Goal: Task Accomplishment & Management: Use online tool/utility

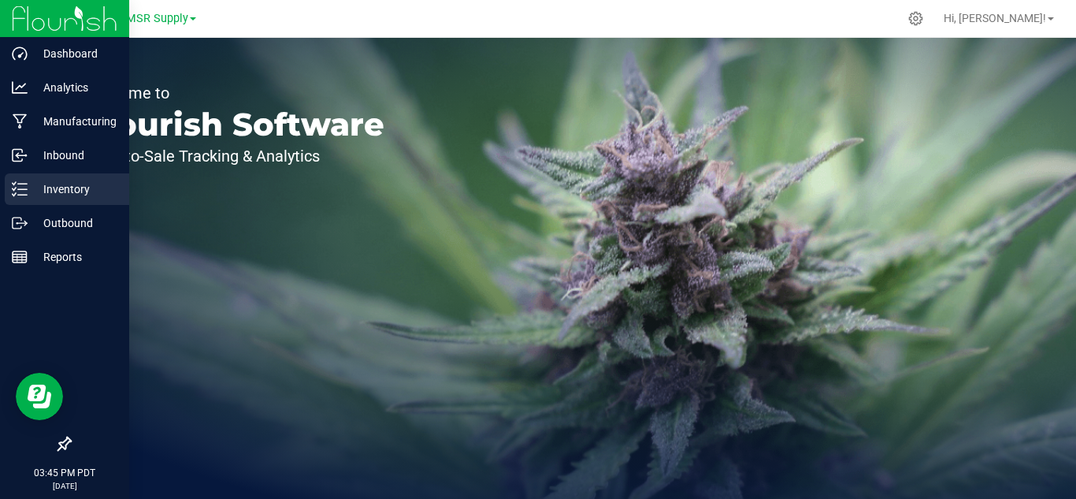
click at [36, 184] on p "Inventory" at bounding box center [75, 189] width 95 height 19
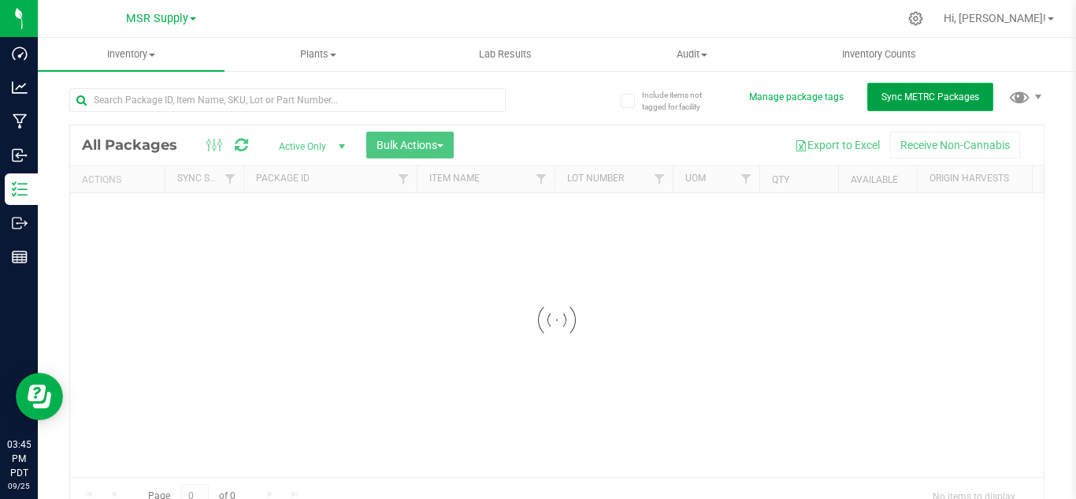
click at [921, 103] on button "Sync METRC Packages" at bounding box center [931, 97] width 126 height 28
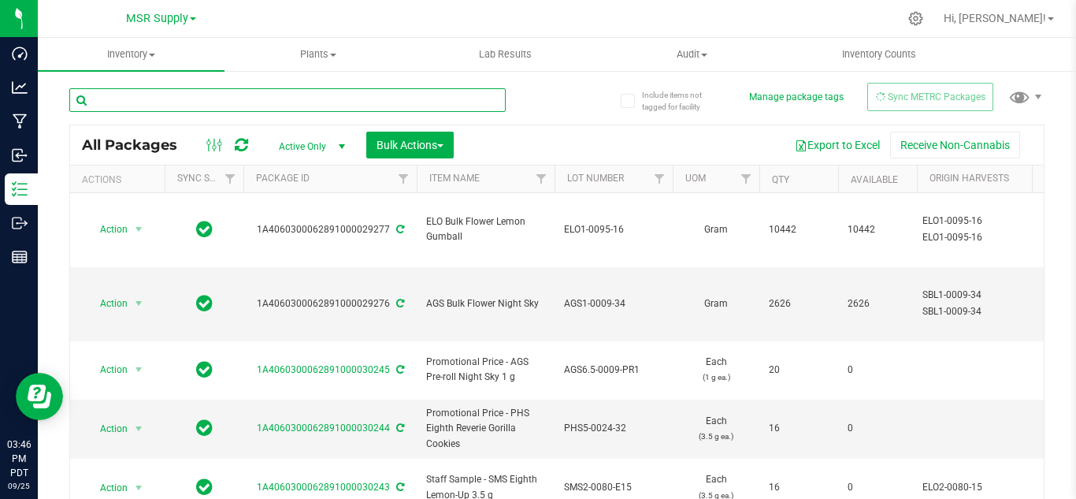
click at [245, 104] on input "text" at bounding box center [287, 100] width 437 height 24
type input "29260"
